Goal: Check status: Check status

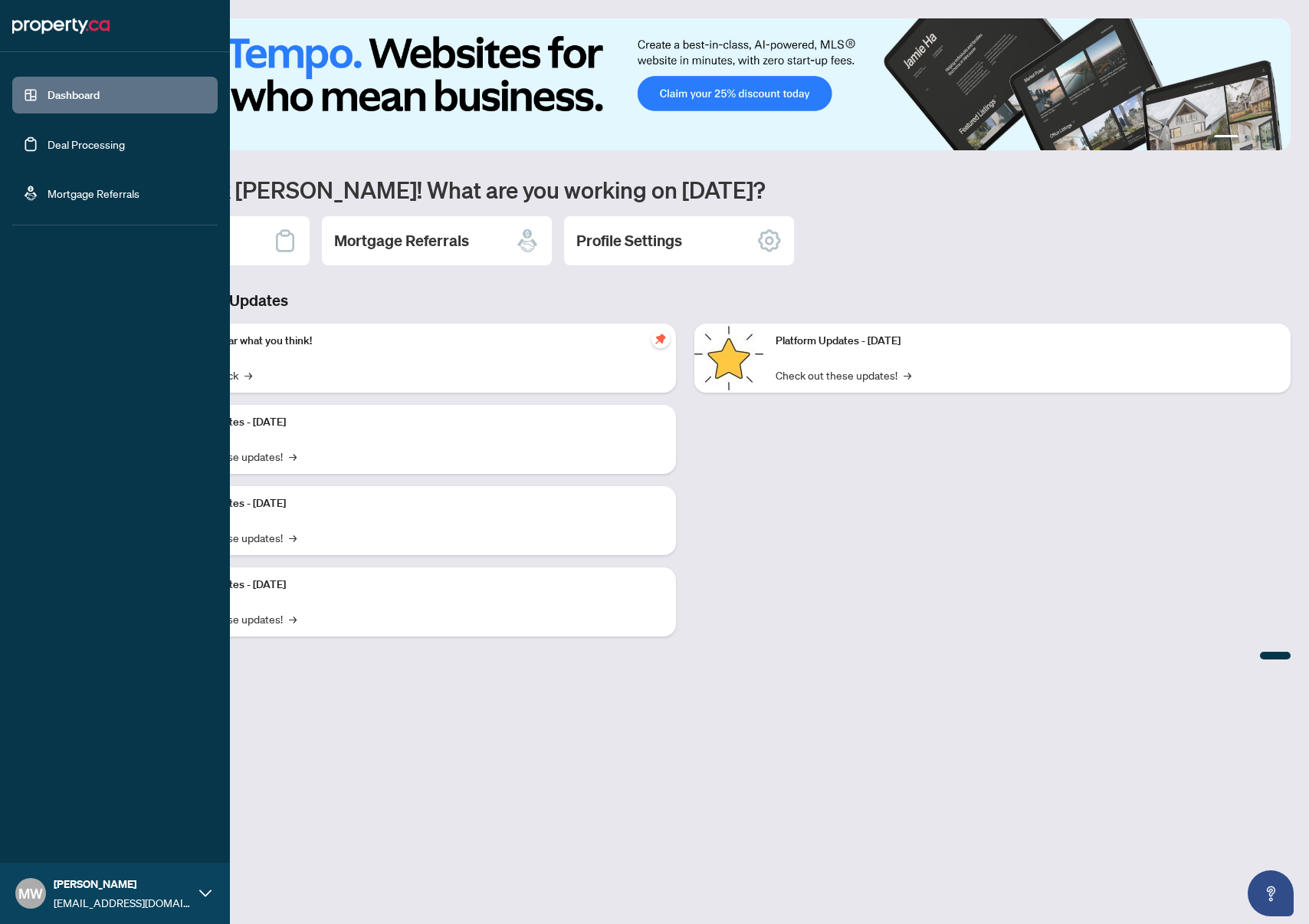
click at [82, 141] on link "Deal Processing" at bounding box center [87, 144] width 77 height 13
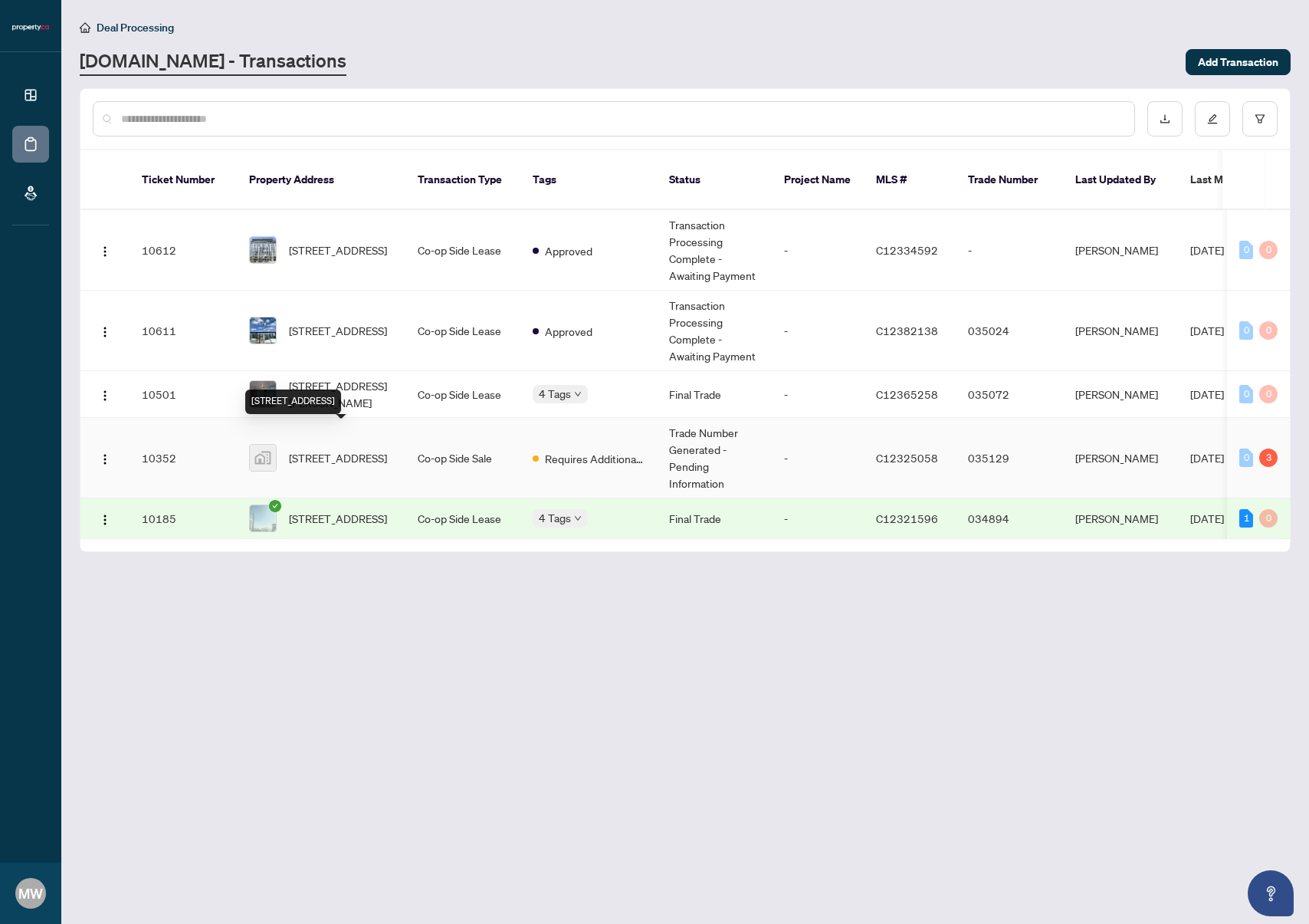
click at [350, 449] on span "[STREET_ADDRESS]" at bounding box center [338, 457] width 98 height 17
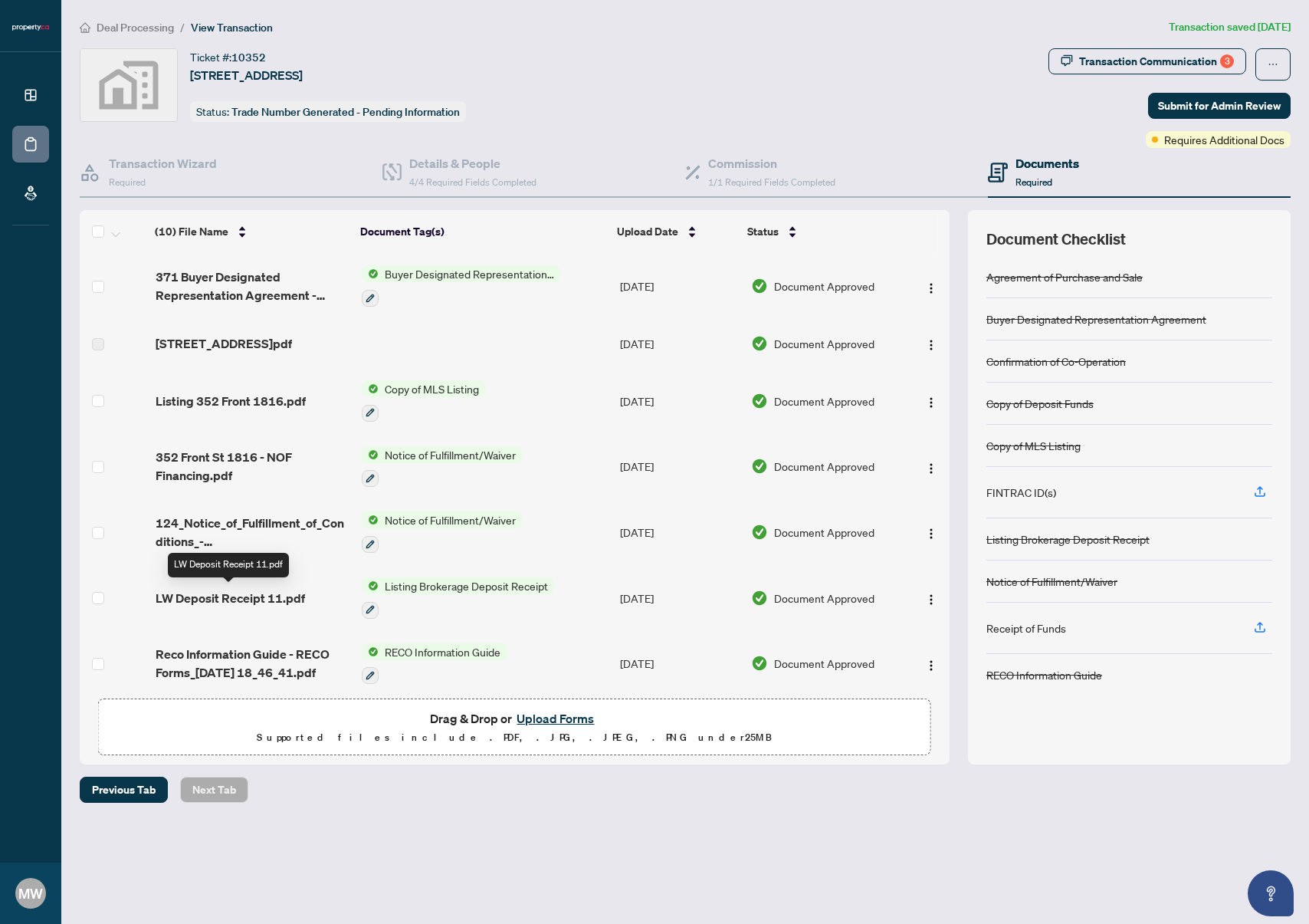
click at [211, 595] on span "LW Deposit Receipt 11.pdf" at bounding box center [230, 598] width 150 height 18
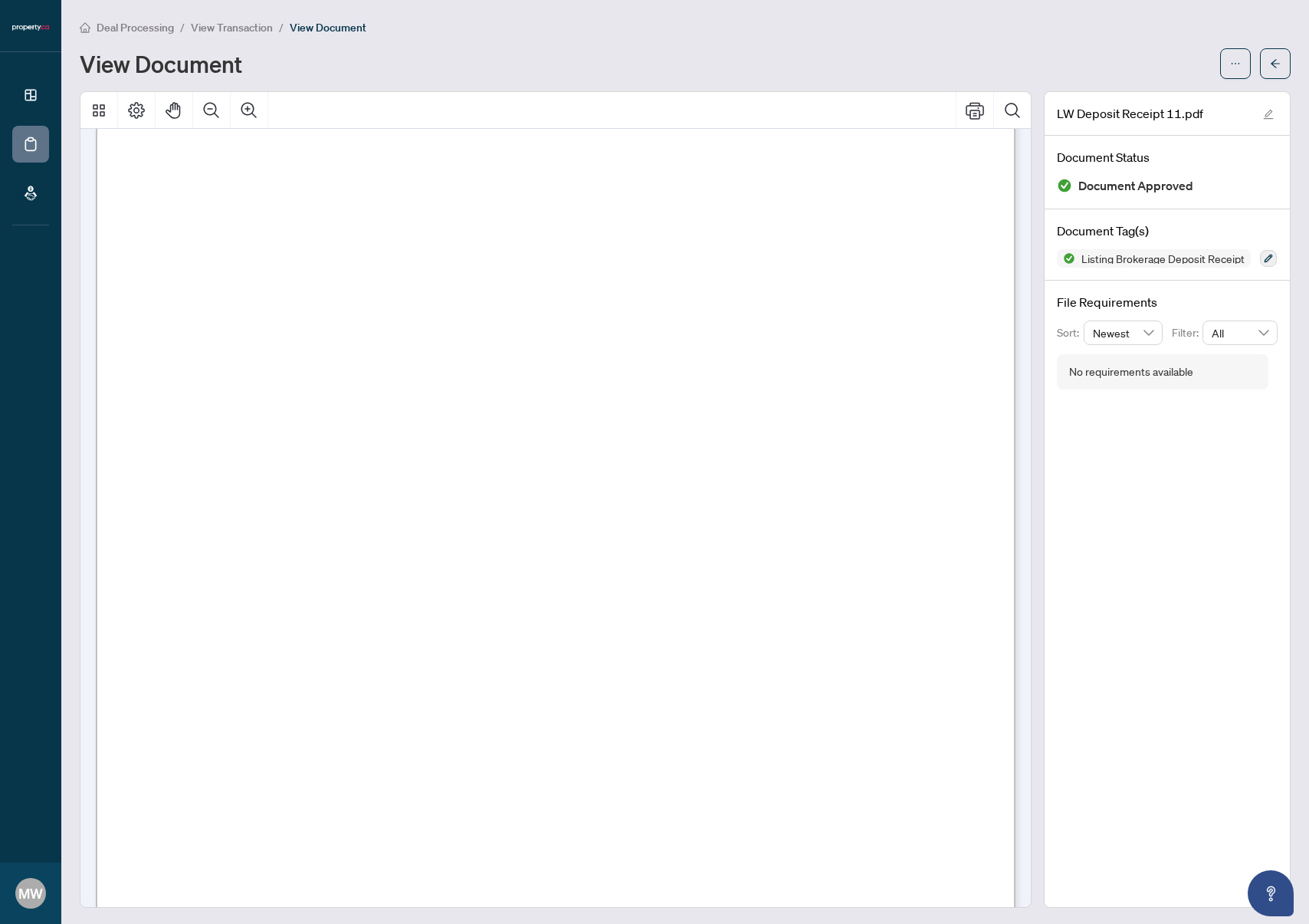
scroll to position [243, 0]
